Goal: Task Accomplishment & Management: Use online tool/utility

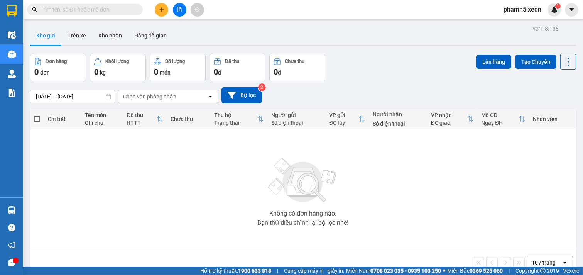
click at [100, 13] on input "text" at bounding box center [87, 9] width 91 height 8
click at [160, 8] on icon "plus" at bounding box center [161, 9] width 5 height 5
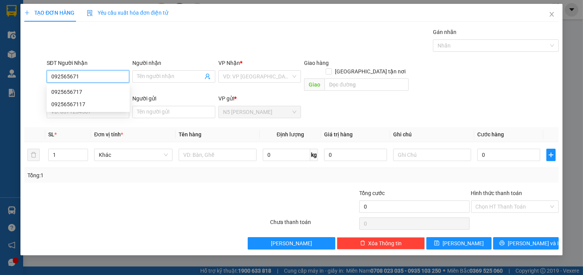
type input "0925656717"
click at [98, 91] on div "0925656717" at bounding box center [88, 92] width 74 height 8
type input "NHÀ THỜ [GEOGRAPHIC_DATA], CX 565"
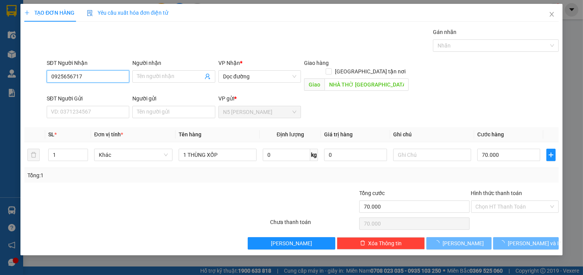
type input "70.000"
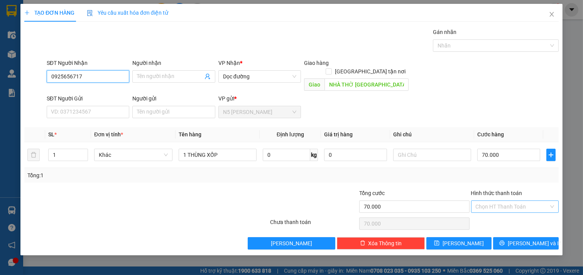
type input "0925656717"
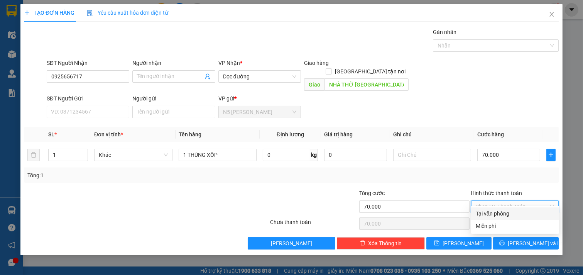
click at [529, 201] on input "Hình thức thanh toán" at bounding box center [512, 207] width 73 height 12
click at [516, 213] on div "Tại văn phòng" at bounding box center [515, 213] width 79 height 8
type input "0"
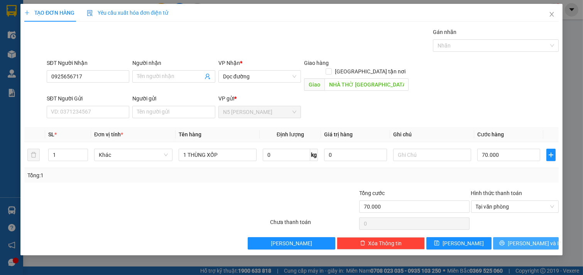
click at [530, 239] on span "[PERSON_NAME] và In" at bounding box center [535, 243] width 54 height 8
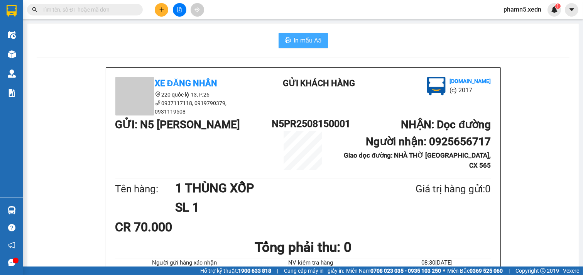
click at [303, 41] on span "In mẫu A5" at bounding box center [308, 41] width 28 height 10
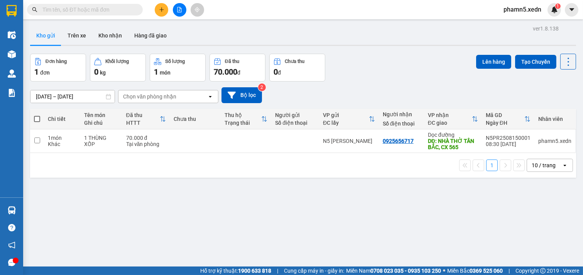
click at [37, 116] on span at bounding box center [37, 119] width 6 height 6
click at [37, 115] on input "checkbox" at bounding box center [37, 115] width 0 height 0
checkbox input "true"
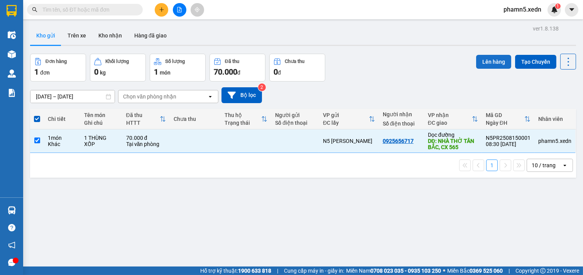
click at [493, 62] on button "Lên hàng" at bounding box center [493, 62] width 35 height 14
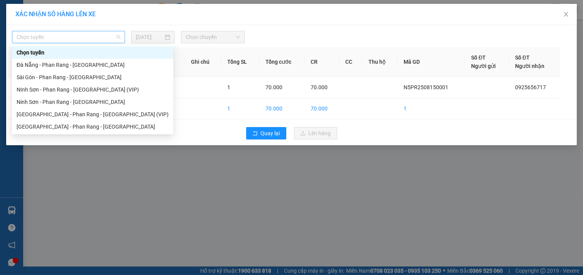
click at [109, 37] on span "Chọn tuyến" at bounding box center [69, 37] width 104 height 12
click at [99, 104] on div "Ninh Sơn - Phan Rang - [GEOGRAPHIC_DATA]" at bounding box center [93, 102] width 152 height 8
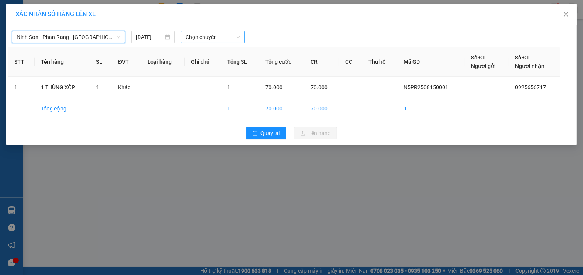
click at [214, 36] on span "Chọn chuyến" at bounding box center [213, 37] width 54 height 12
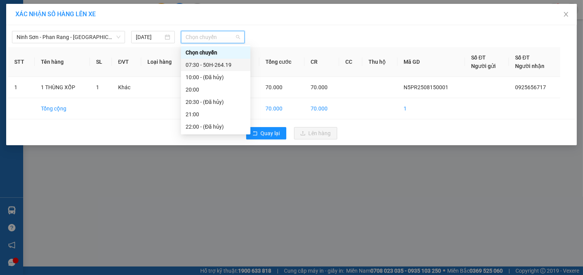
click at [221, 64] on div "07:30 - 50H-264.19" at bounding box center [216, 65] width 60 height 8
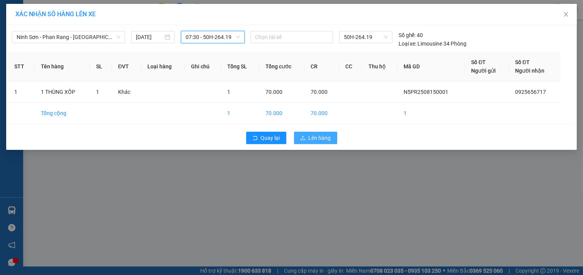
click at [317, 134] on span "Lên hàng" at bounding box center [320, 138] width 22 height 8
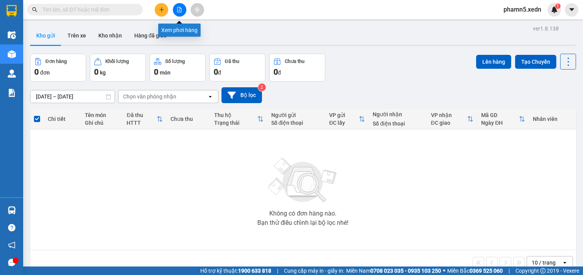
click at [174, 10] on button at bounding box center [180, 10] width 14 height 14
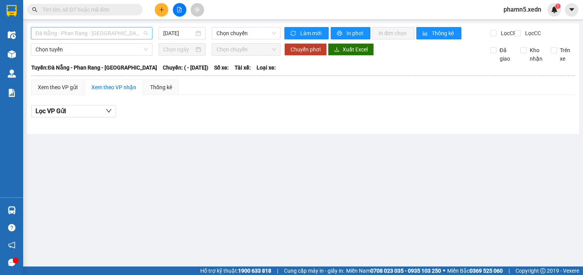
click at [135, 33] on span "Đà Nẵng - Phan Rang - [GEOGRAPHIC_DATA]" at bounding box center [92, 33] width 112 height 12
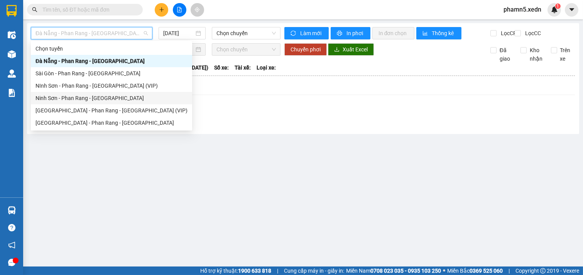
click at [114, 100] on div "Ninh Sơn - Phan Rang - [GEOGRAPHIC_DATA]" at bounding box center [112, 98] width 152 height 8
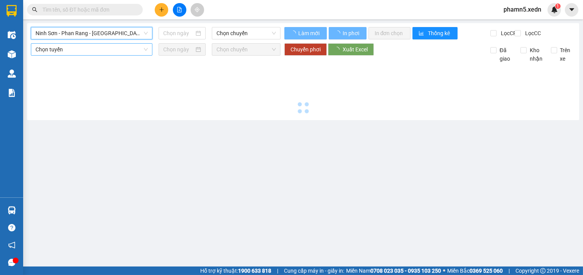
type input "[DATE]"
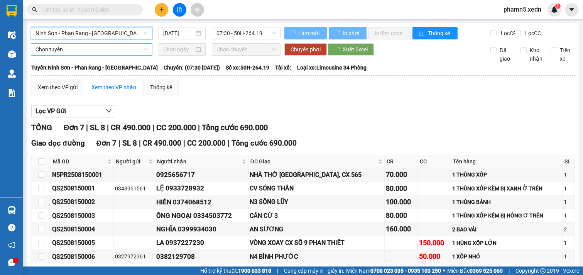
click at [110, 55] on span "Chọn tuyến" at bounding box center [92, 50] width 112 height 12
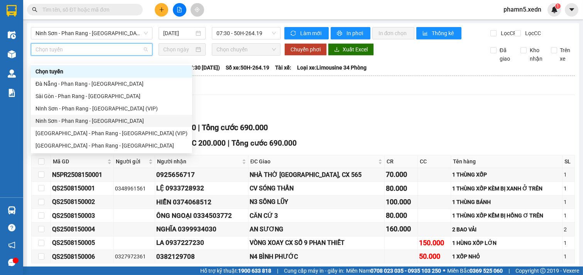
click at [118, 121] on div "Ninh Sơn - Phan Rang - [GEOGRAPHIC_DATA]" at bounding box center [112, 121] width 152 height 8
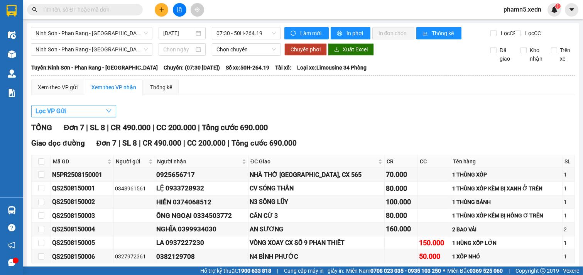
click at [95, 115] on button "Lọc VP Gửi" at bounding box center [73, 111] width 85 height 12
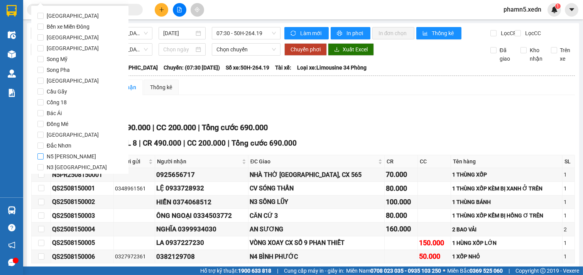
click at [58, 158] on span "N5 [PERSON_NAME]" at bounding box center [72, 156] width 56 height 11
click at [44, 158] on input "N5 [PERSON_NAME]" at bounding box center [40, 156] width 6 height 6
checkbox input "true"
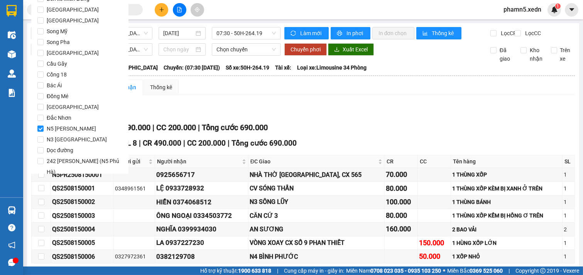
scroll to position [37, 0]
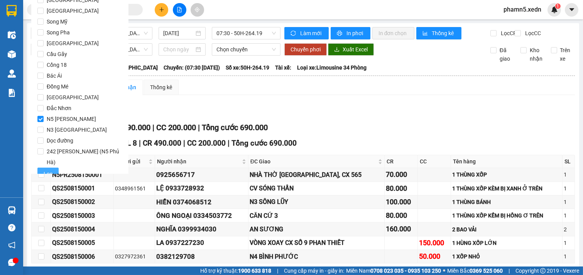
click at [49, 169] on span "Lọc" at bounding box center [48, 173] width 9 height 8
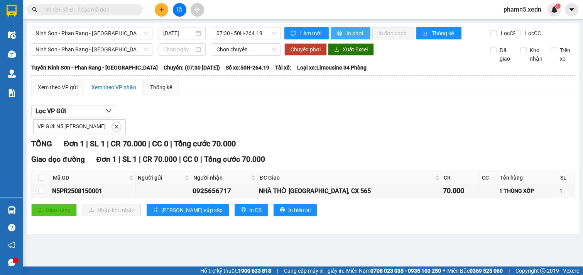
click at [348, 30] on span "In phơi" at bounding box center [356, 33] width 18 height 8
click at [63, 15] on span at bounding box center [85, 10] width 116 height 12
click at [64, 10] on input "text" at bounding box center [87, 9] width 91 height 8
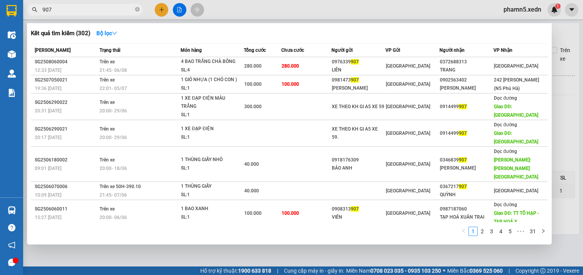
click at [43, 10] on input "907" at bounding box center [87, 9] width 91 height 8
type input "0907"
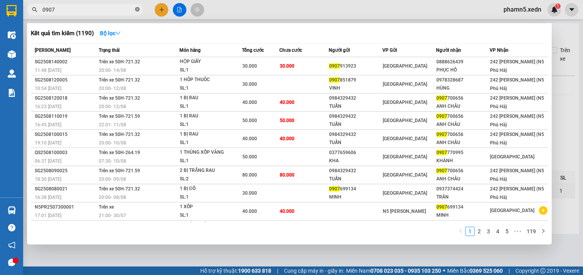
click at [138, 10] on icon "close-circle" at bounding box center [137, 9] width 5 height 5
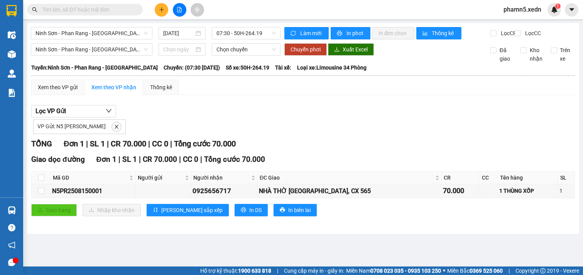
click at [118, 10] on input "text" at bounding box center [87, 9] width 91 height 8
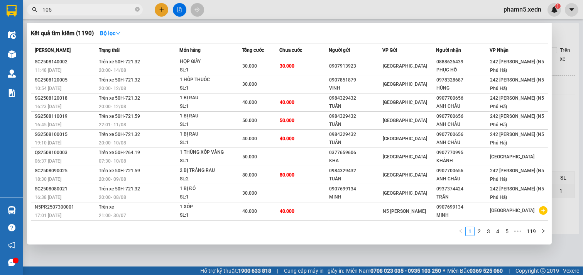
type input "1052"
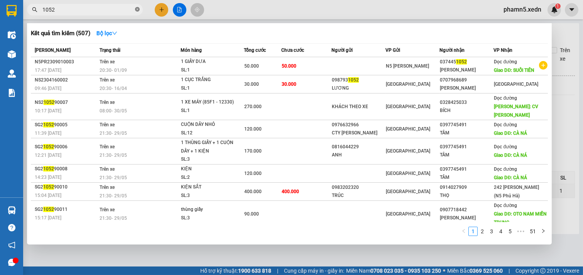
click at [137, 10] on icon "close-circle" at bounding box center [137, 9] width 5 height 5
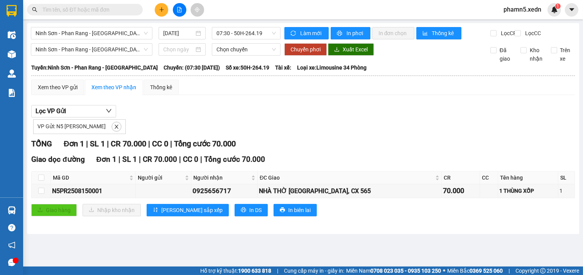
click at [127, 10] on input "text" at bounding box center [87, 9] width 91 height 8
type input "0"
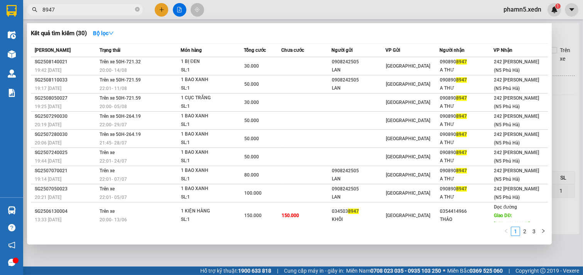
type input "8947"
